Goal: Complete application form

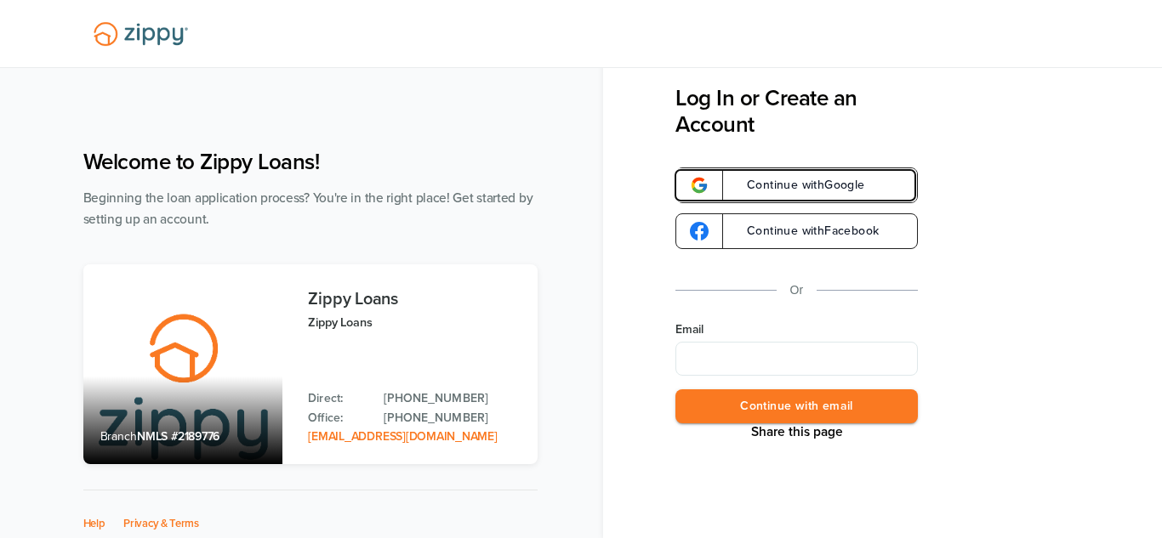
click at [811, 191] on span "Continue with Google" at bounding box center [797, 185] width 135 height 12
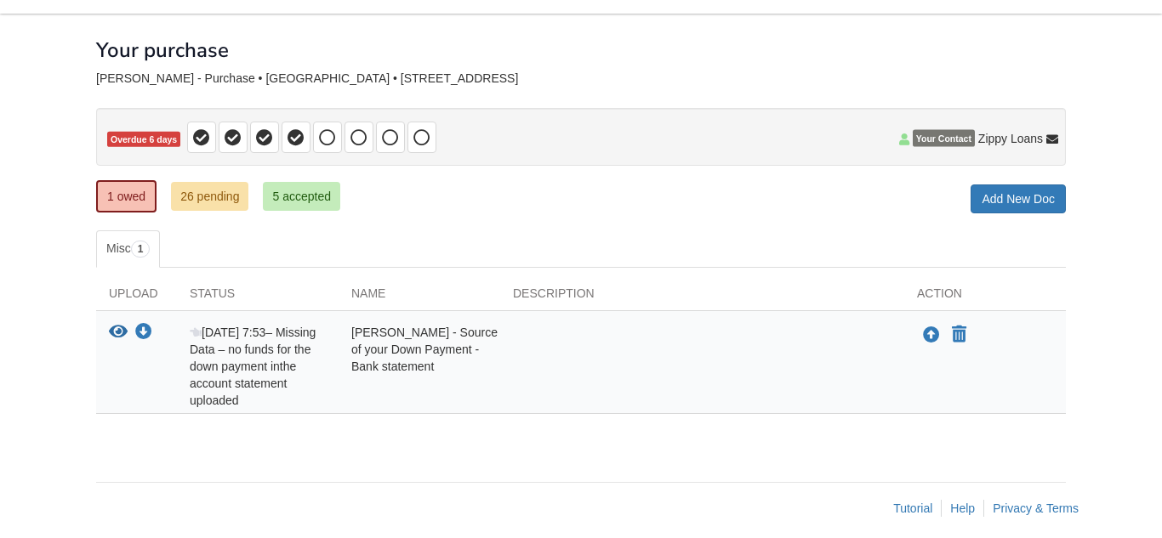
scroll to position [68, 0]
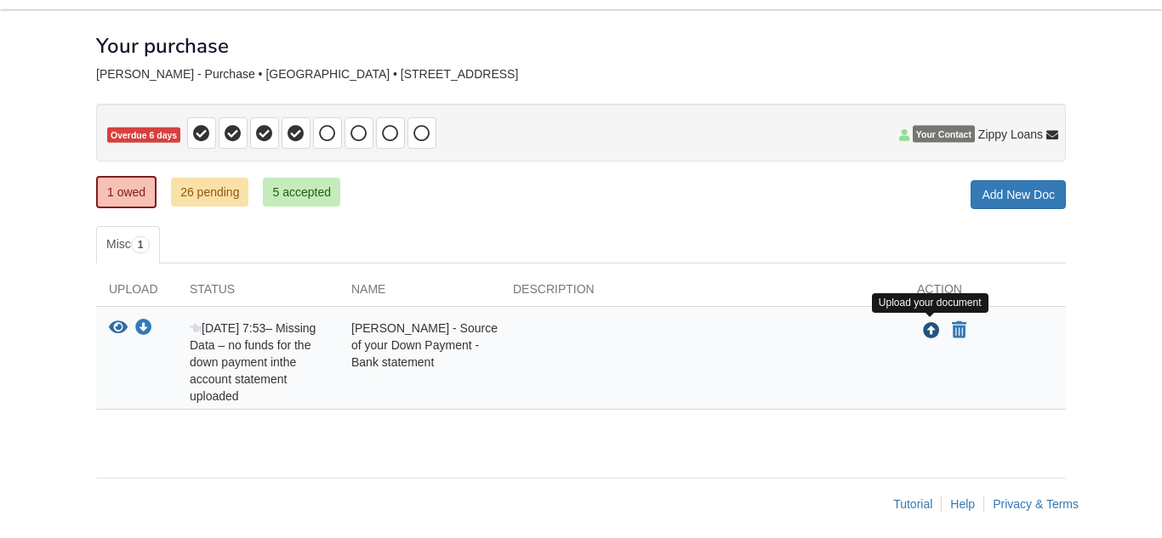
click at [932, 337] on icon "Upload Angelica Hanks - Source of your Down Payment - Bank statement" at bounding box center [931, 331] width 17 height 17
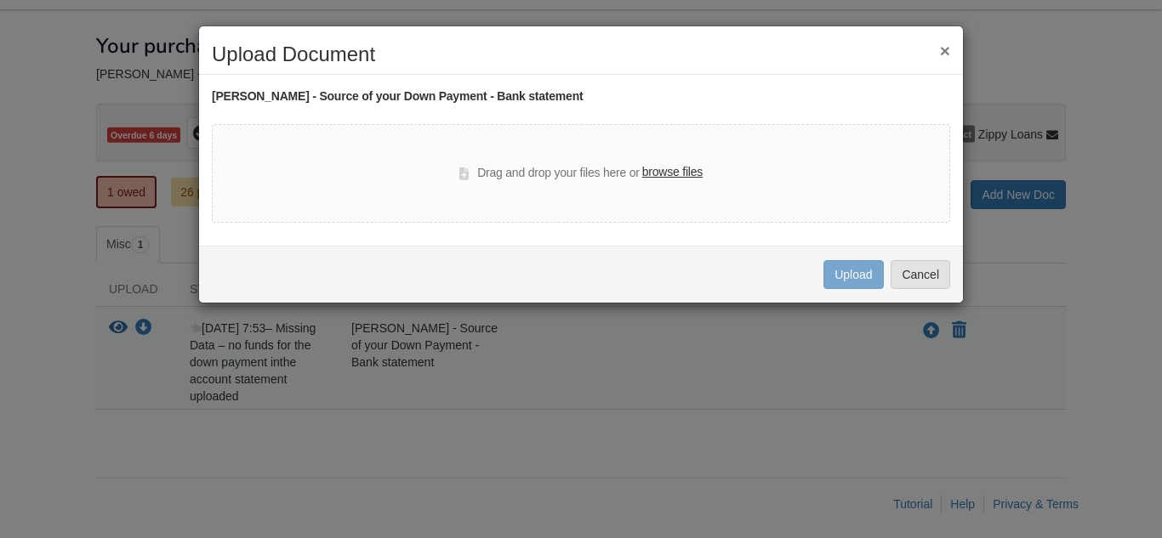
click at [663, 178] on label "browse files" at bounding box center [672, 172] width 60 height 19
click at [0, 0] on input "browse files" at bounding box center [0, 0] width 0 height 0
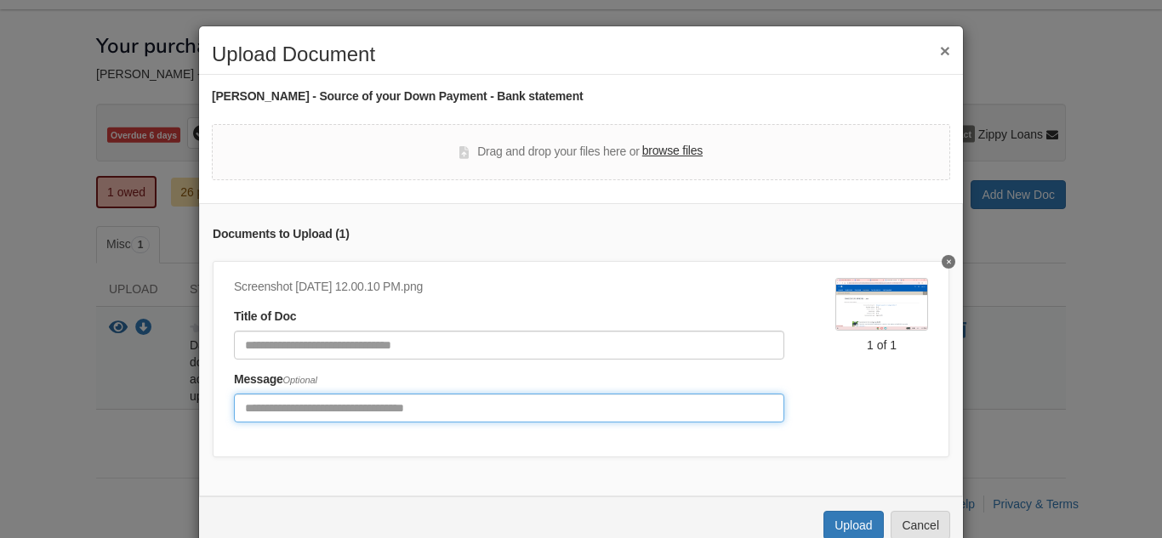
click at [358, 403] on input "Include any comments on this document" at bounding box center [509, 408] width 550 height 29
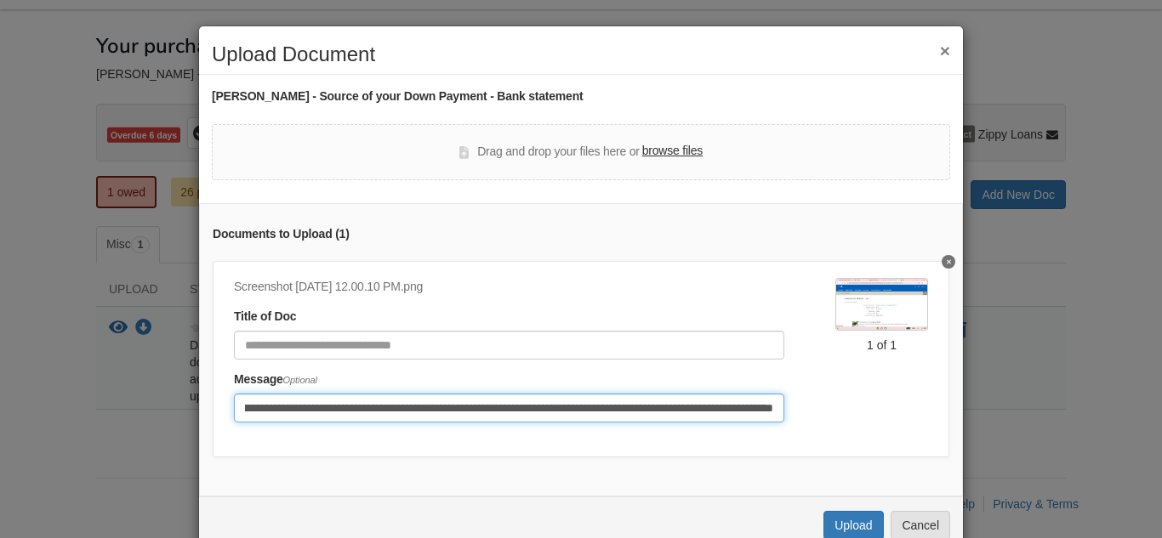
scroll to position [0, 183]
type input "**********"
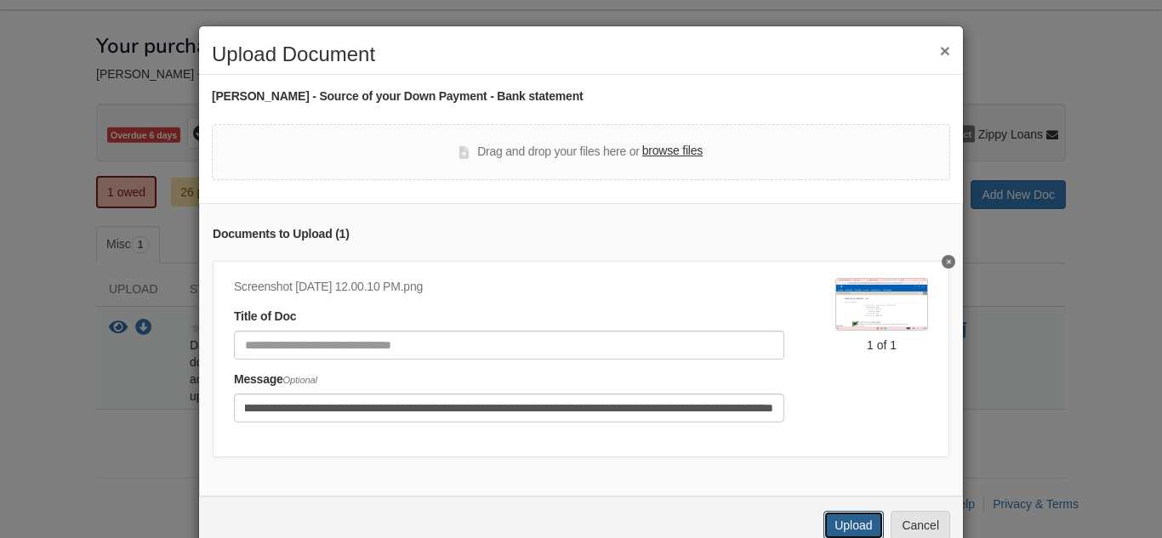
click at [857, 516] on button "Upload" at bounding box center [853, 525] width 60 height 29
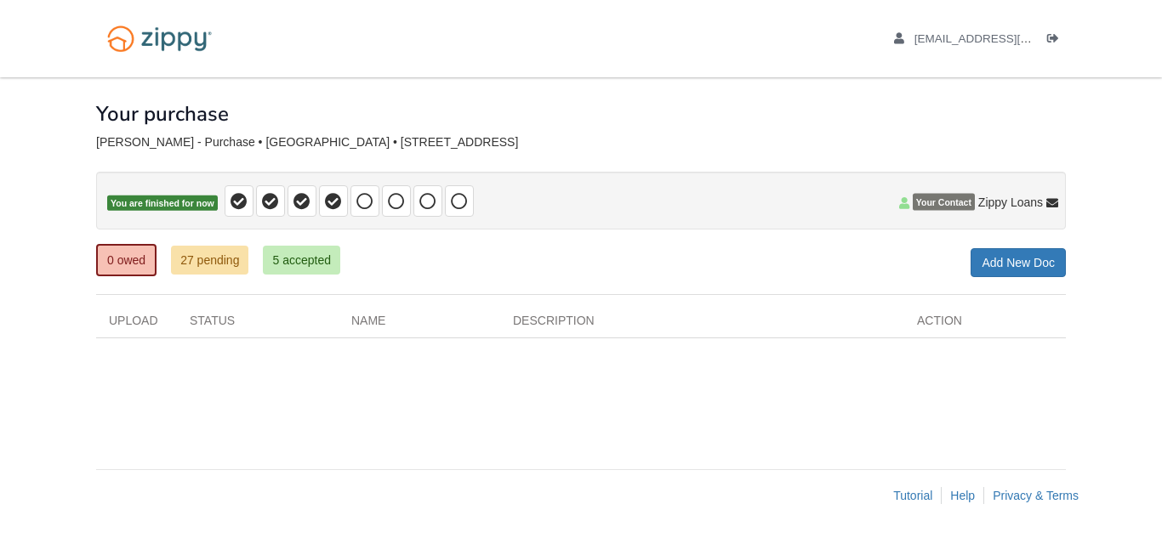
click at [71, 277] on body "fandemonium.cosplays@gmail.com Logout" at bounding box center [581, 269] width 1162 height 538
